Goal: Find specific page/section: Find specific page/section

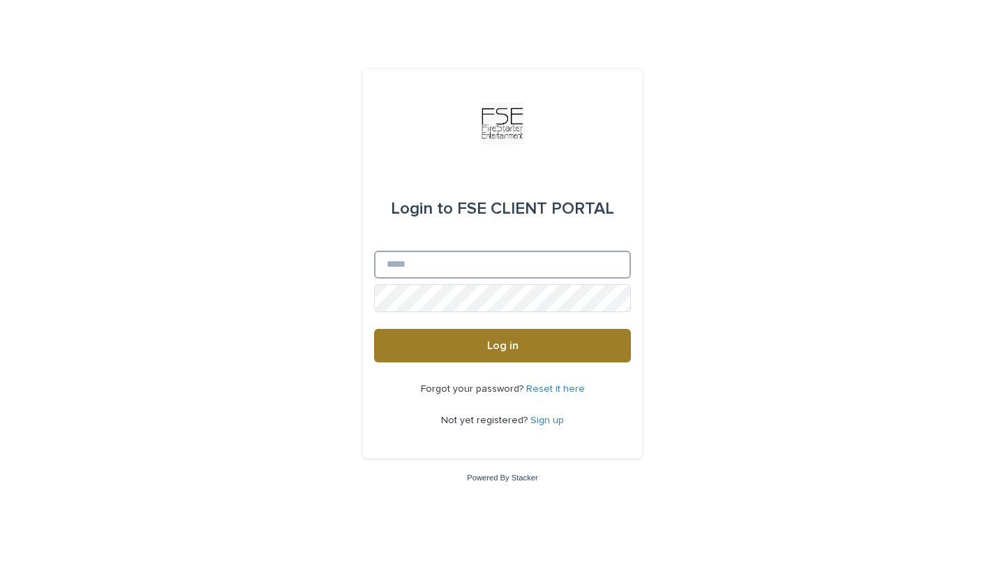
type input "**********"
click at [508, 352] on button "Log in" at bounding box center [502, 346] width 257 height 34
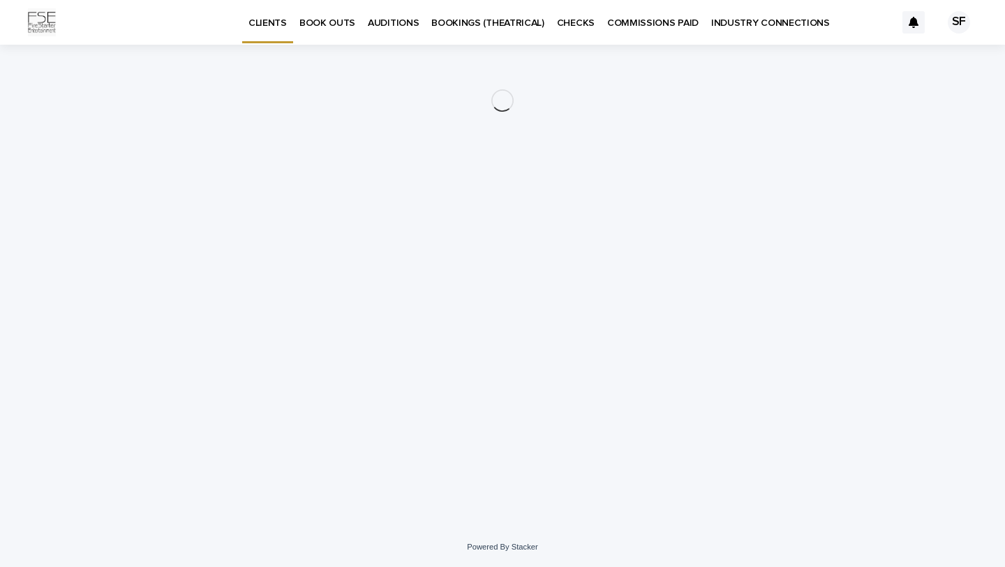
click at [327, 23] on p "BOOK OUTS" at bounding box center [327, 14] width 56 height 29
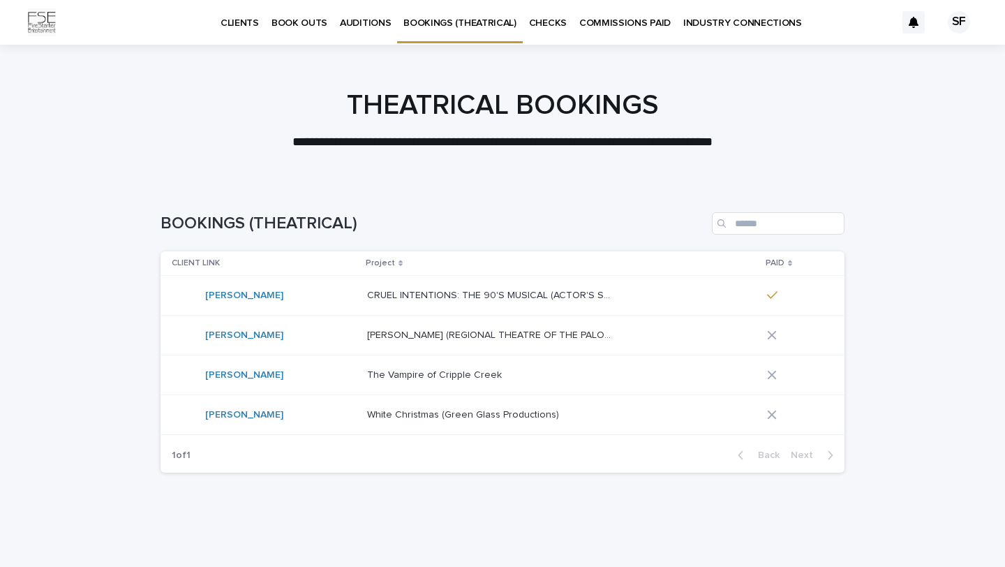
click at [290, 24] on p "BOOK OUTS" at bounding box center [299, 14] width 56 height 29
